Goal: Transaction & Acquisition: Purchase product/service

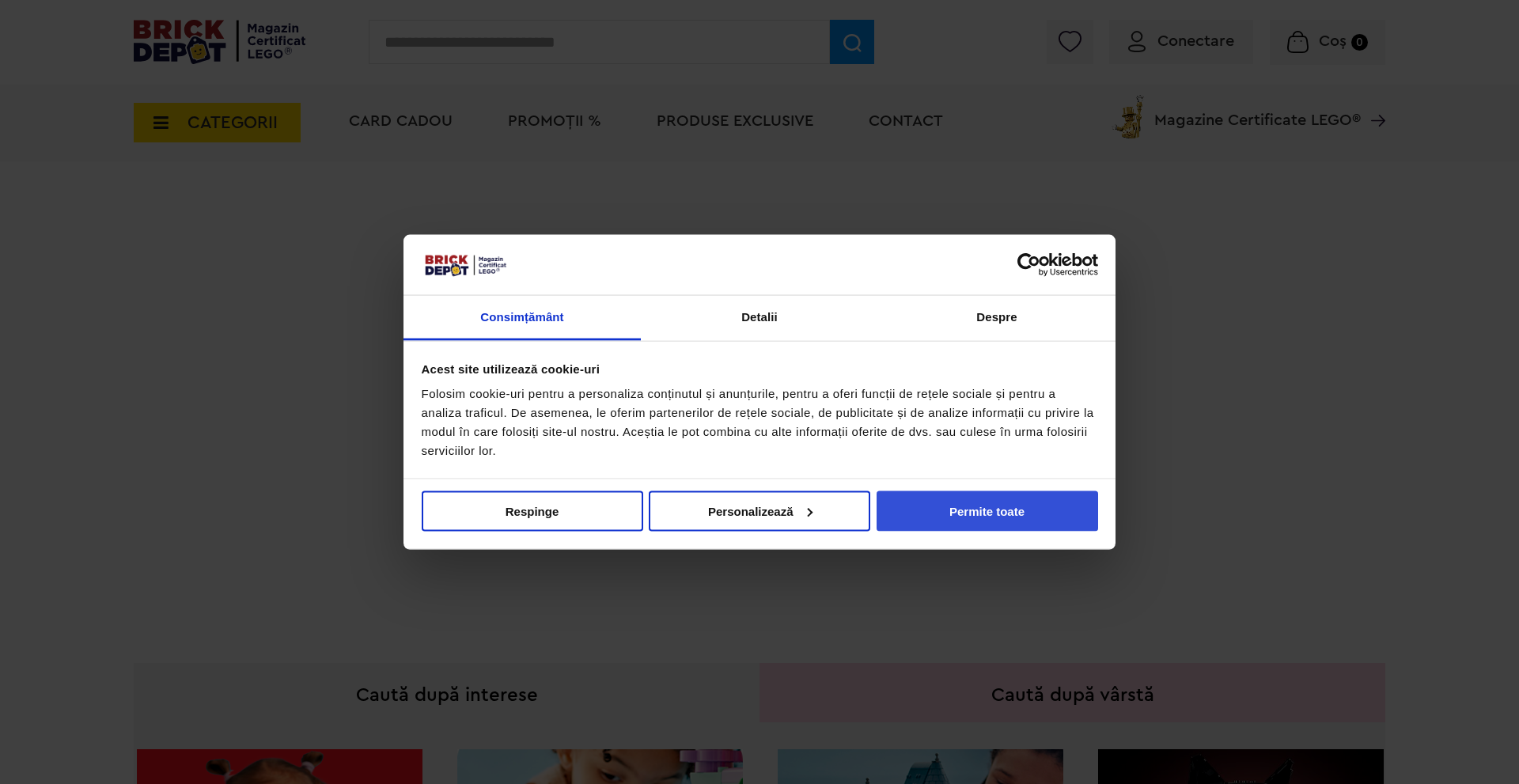
click at [954, 498] on button "Permite toate" at bounding box center [987, 510] width 222 height 40
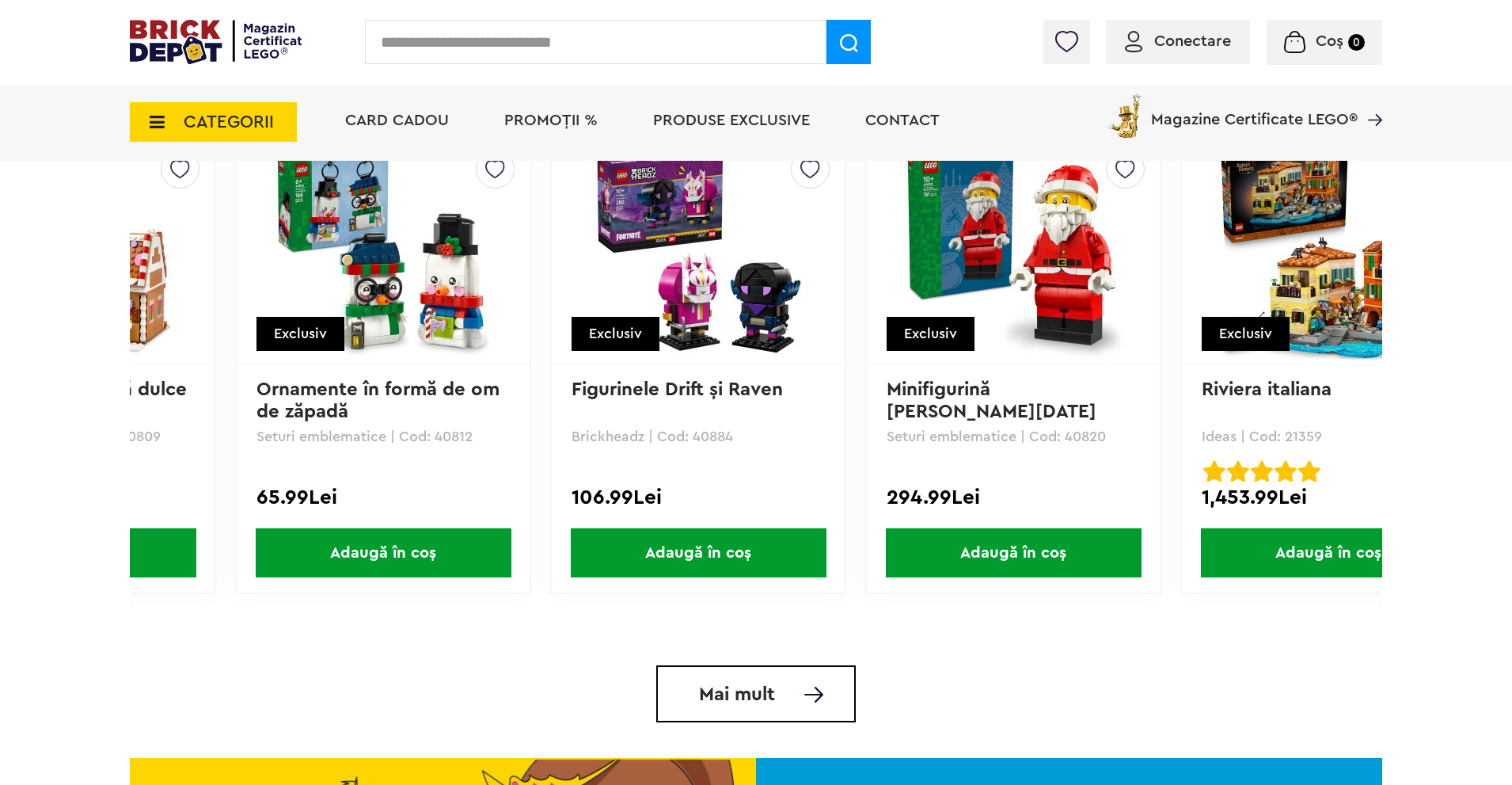
scroll to position [0, 1794]
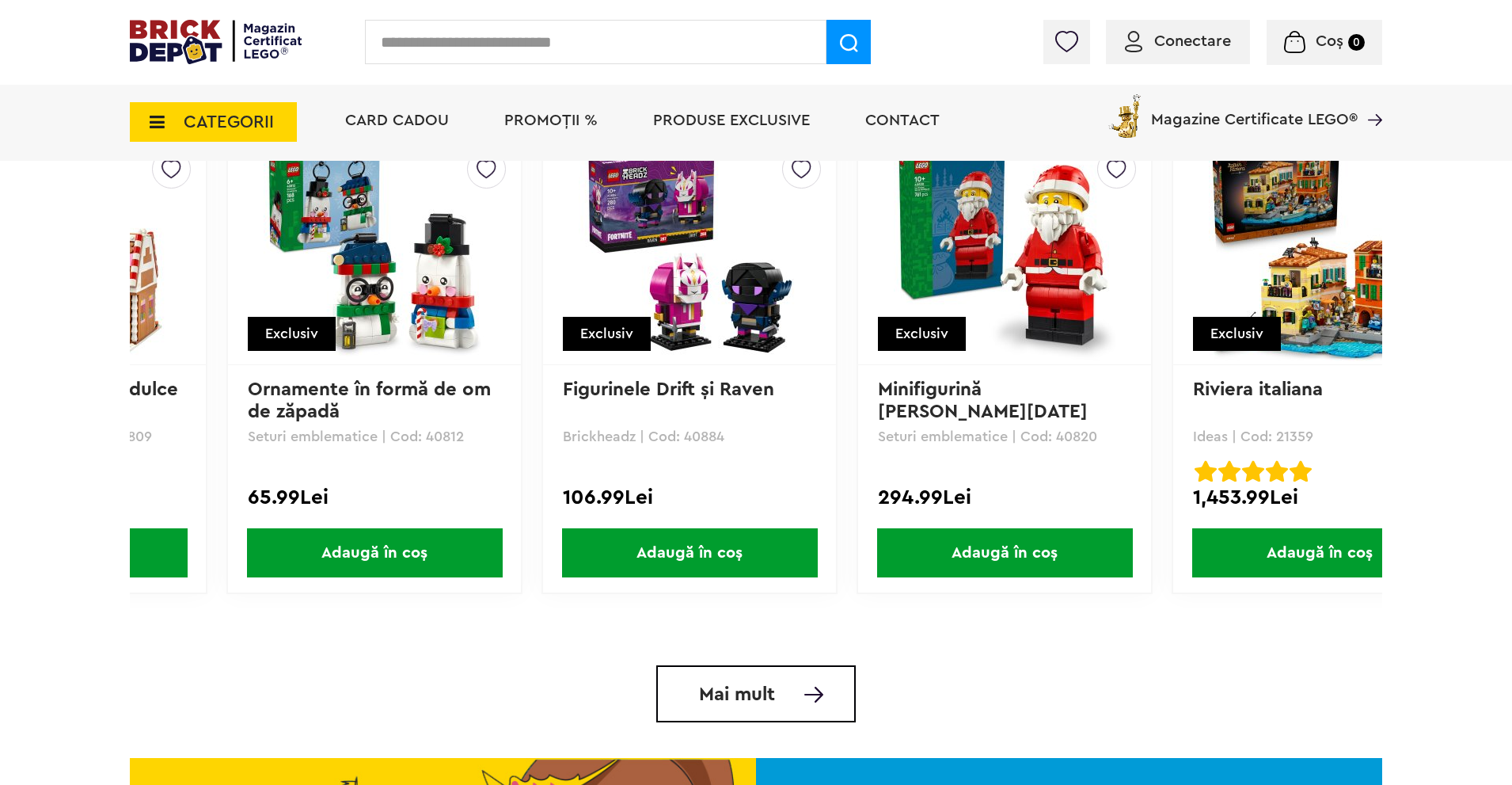
click at [572, 130] on li "PROMOȚII %" at bounding box center [551, 123] width 125 height 77
click at [560, 123] on span "PROMOȚII %" at bounding box center [551, 120] width 94 height 16
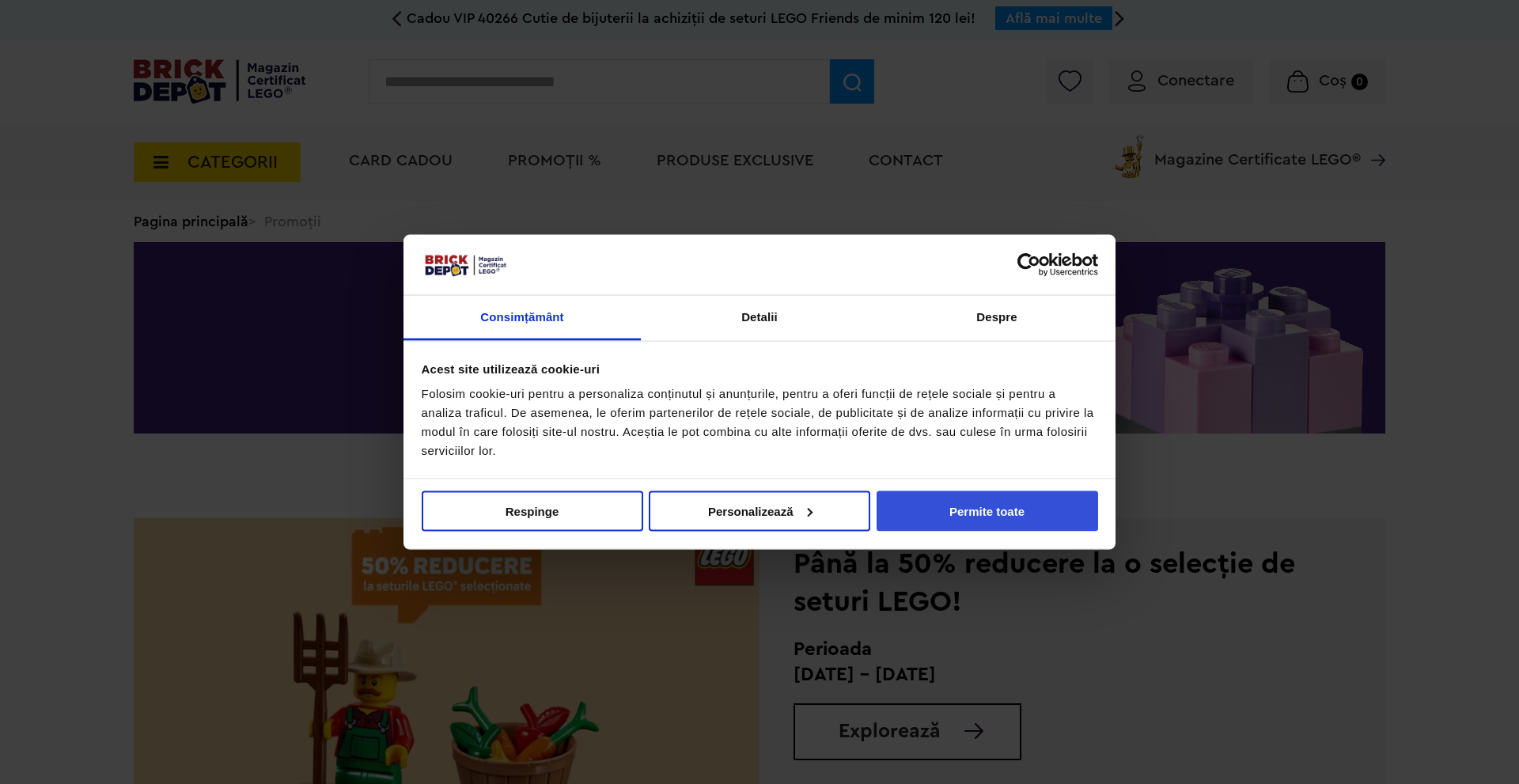
click at [1005, 505] on button "Permite toate" at bounding box center [987, 510] width 222 height 40
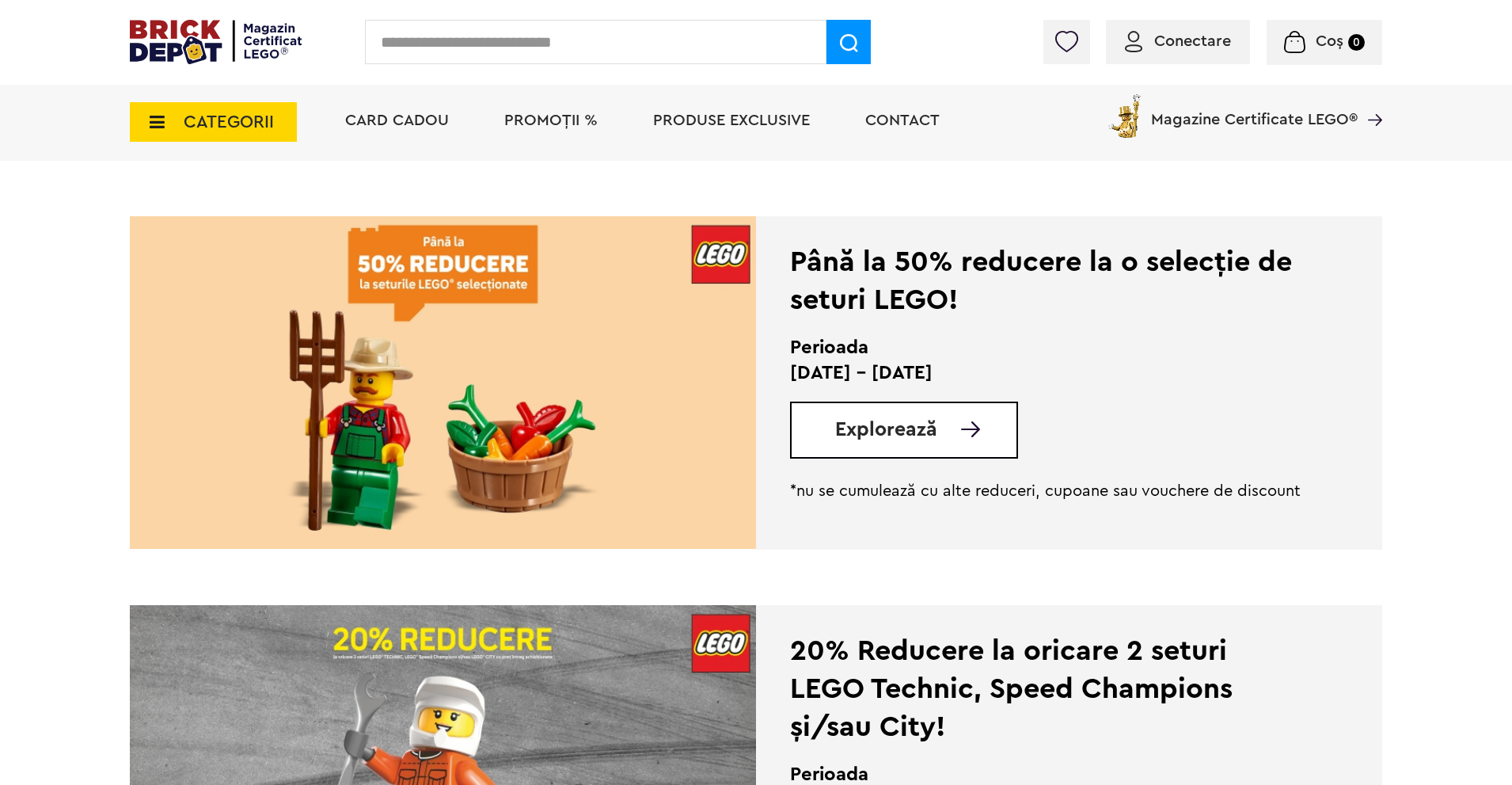
scroll to position [317, 0]
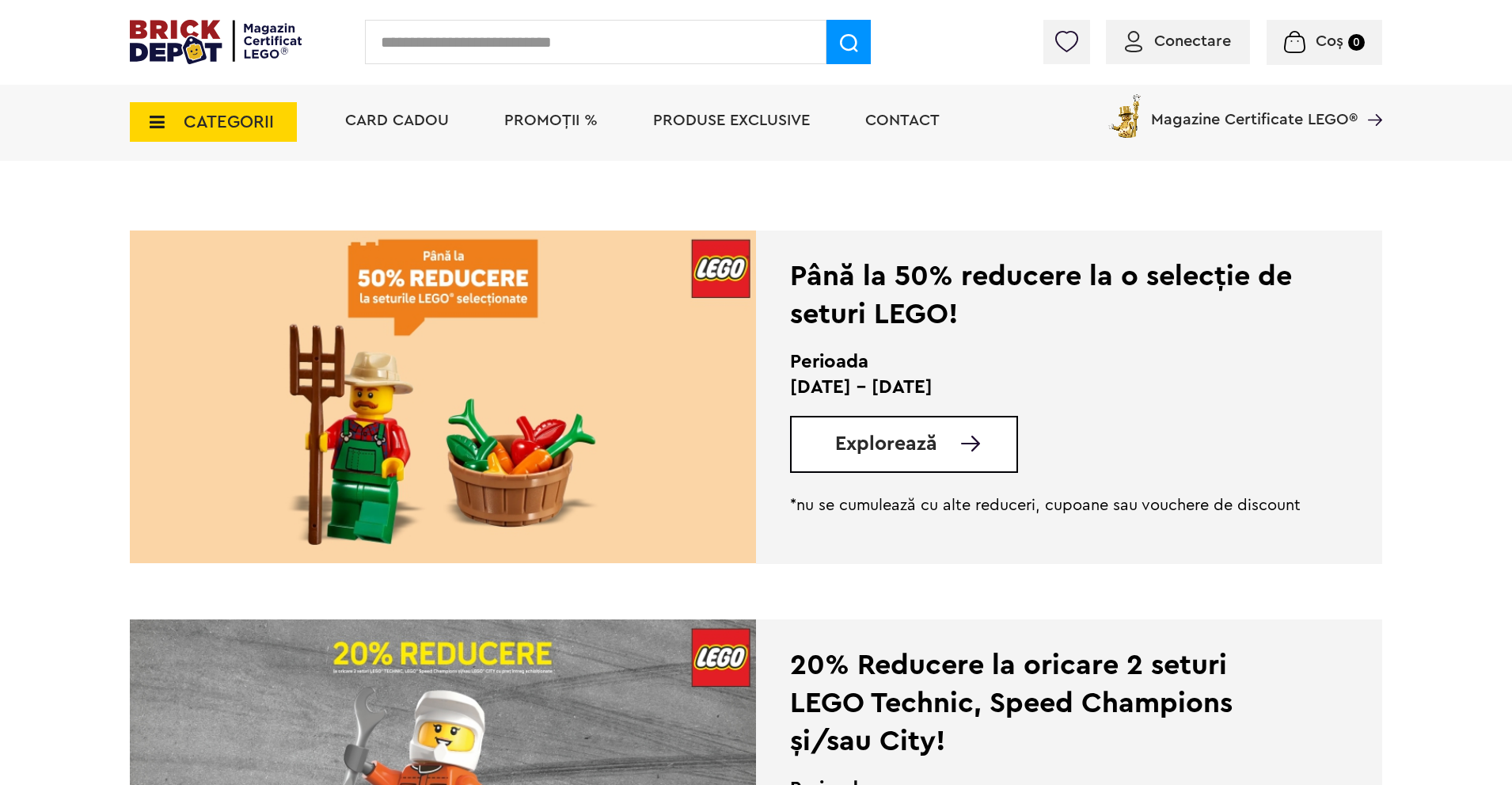
click at [877, 435] on span "Explorează" at bounding box center [886, 443] width 102 height 20
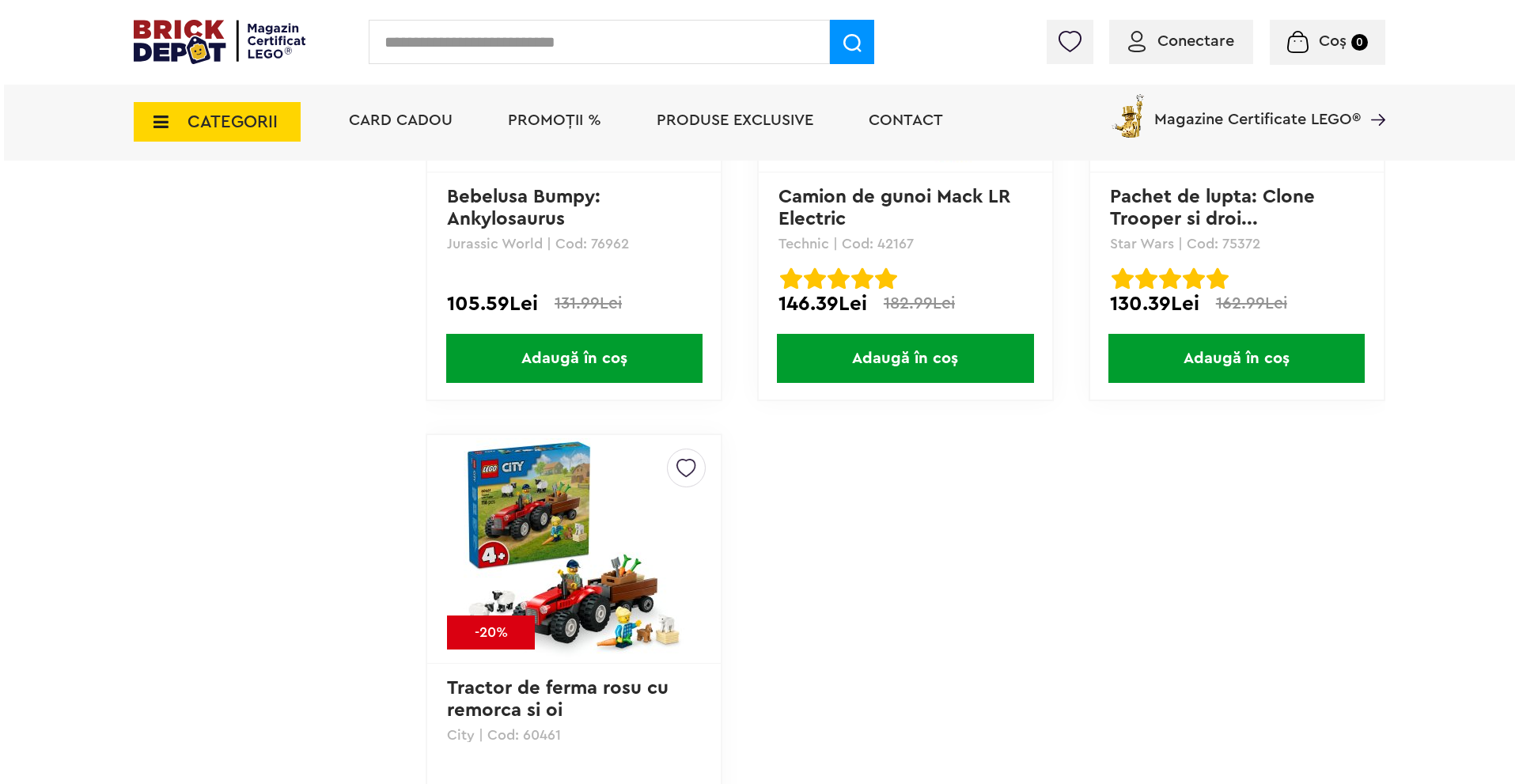
scroll to position [7632, 0]
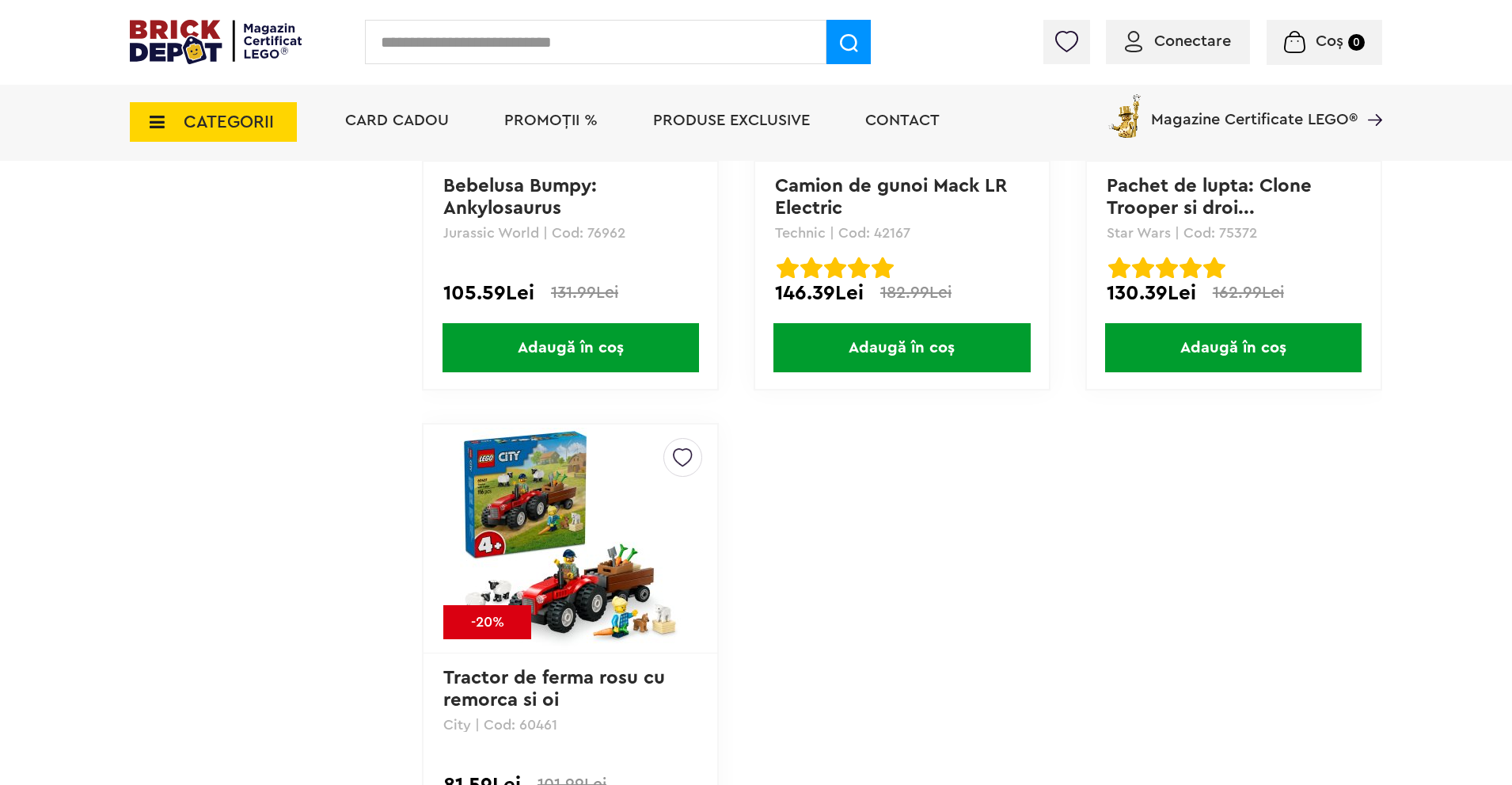
click at [570, 45] on input "text" at bounding box center [596, 42] width 462 height 44
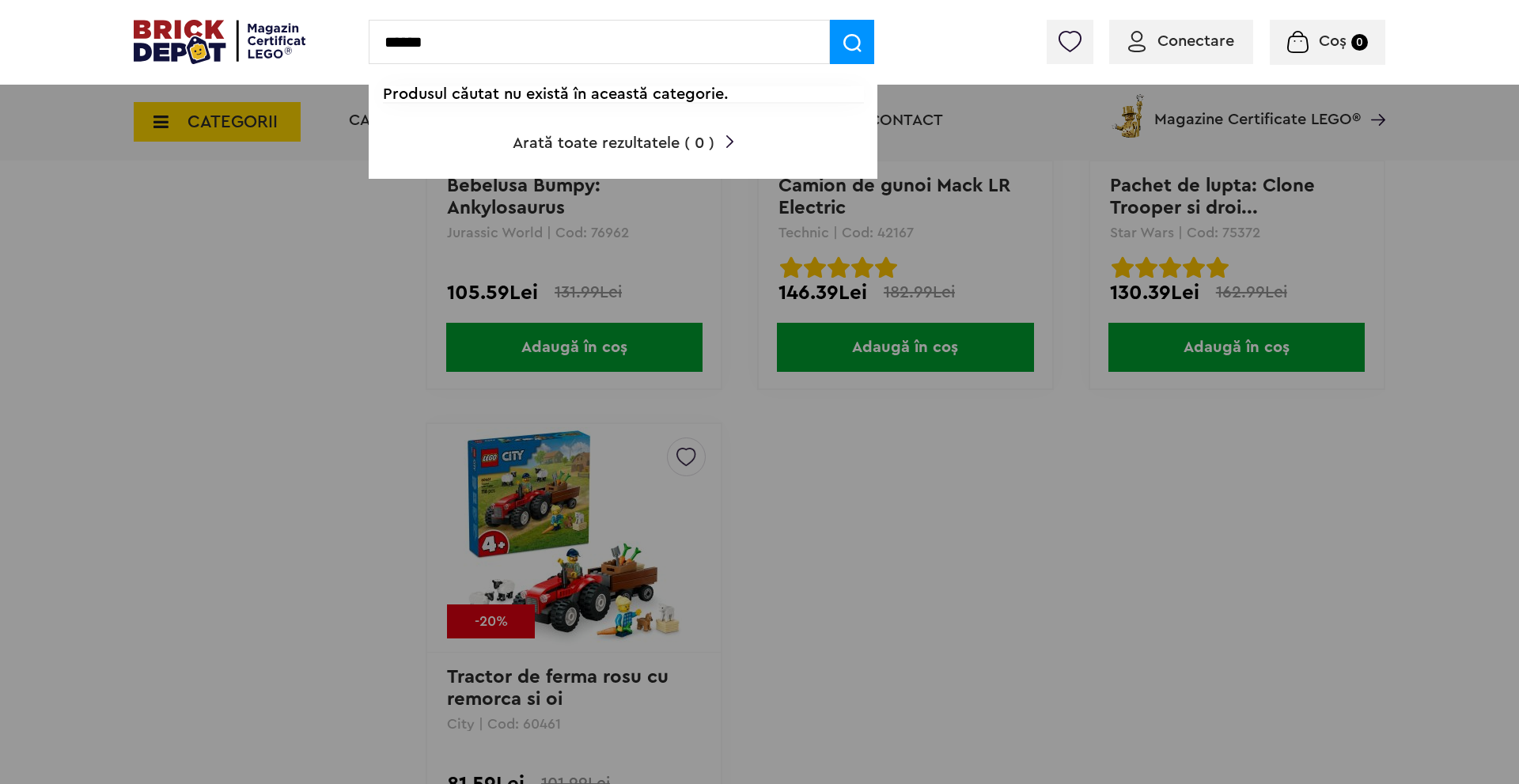
type input "******"
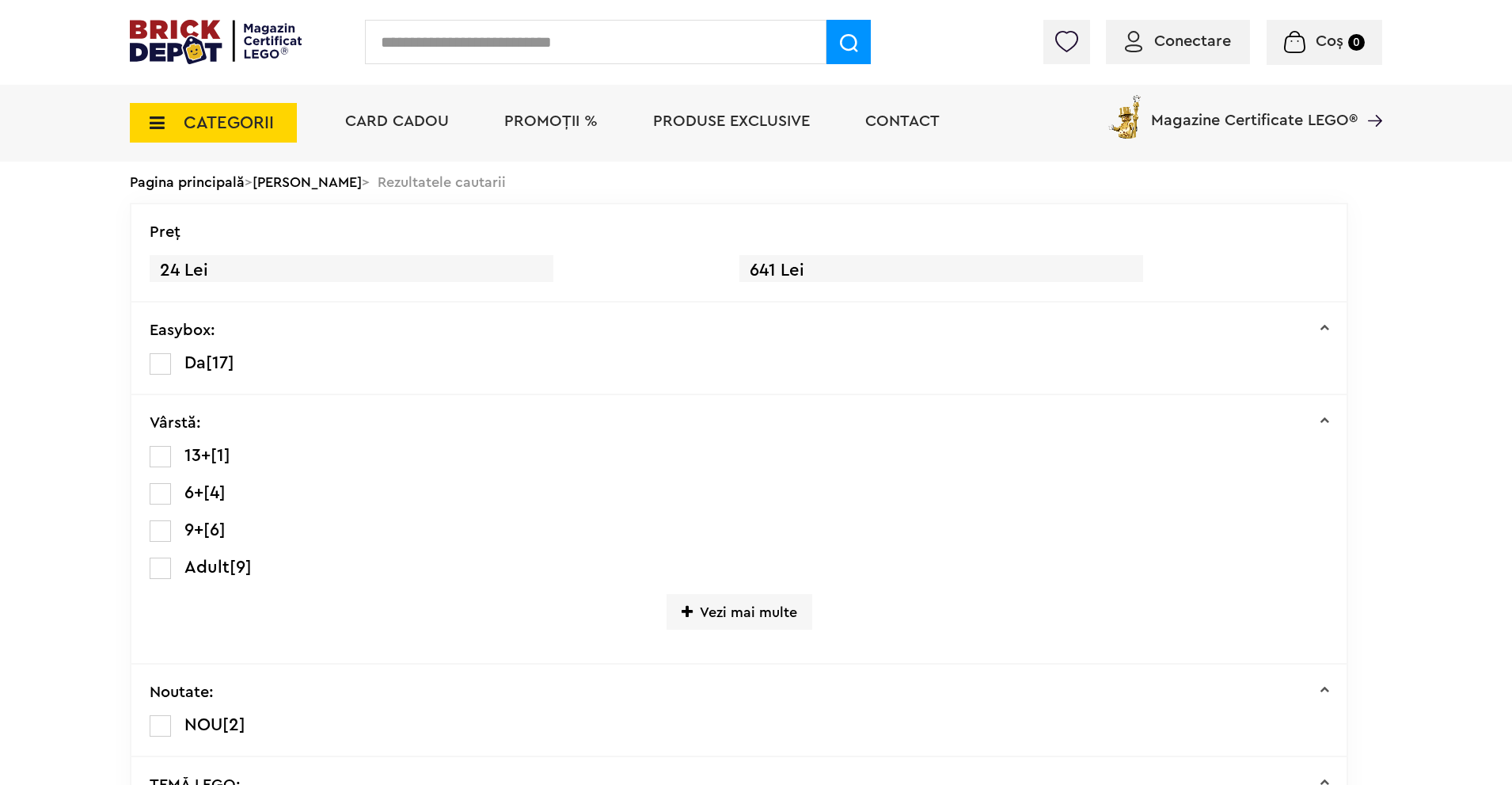
click at [568, 46] on input "text" at bounding box center [596, 42] width 462 height 44
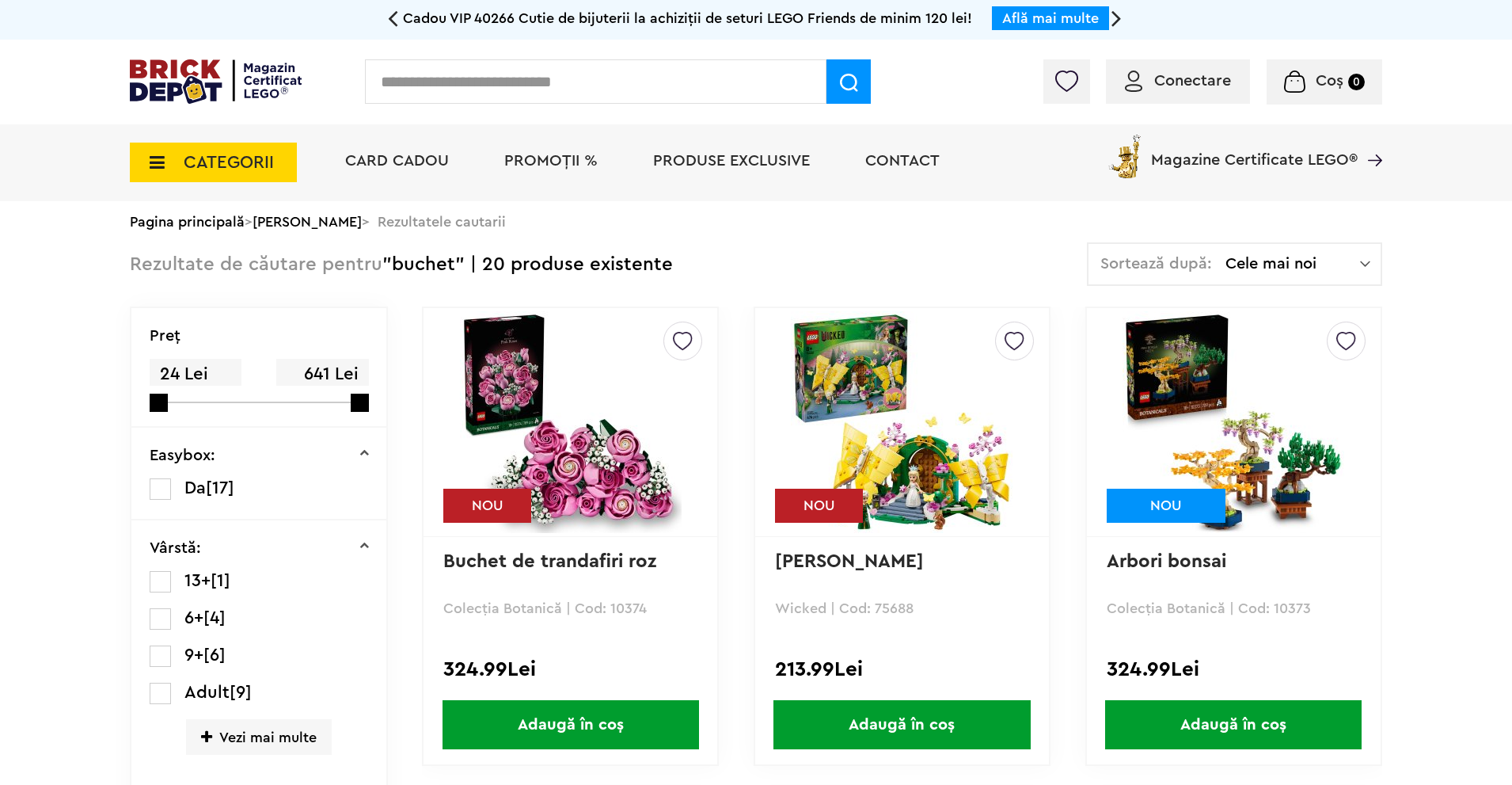
click at [575, 471] on img at bounding box center [571, 422] width 222 height 222
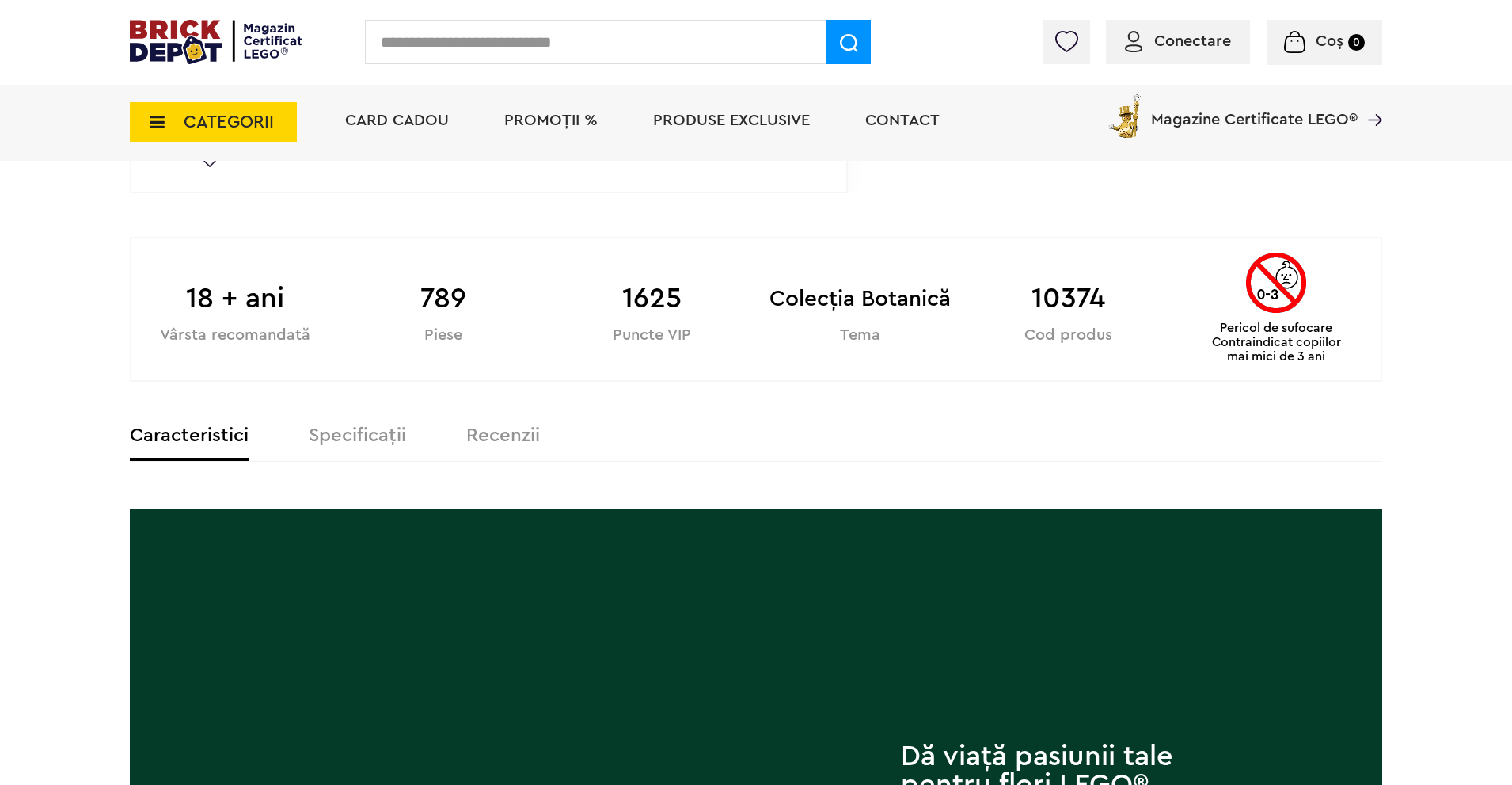
scroll to position [713, 0]
